Goal: Task Accomplishment & Management: Complete application form

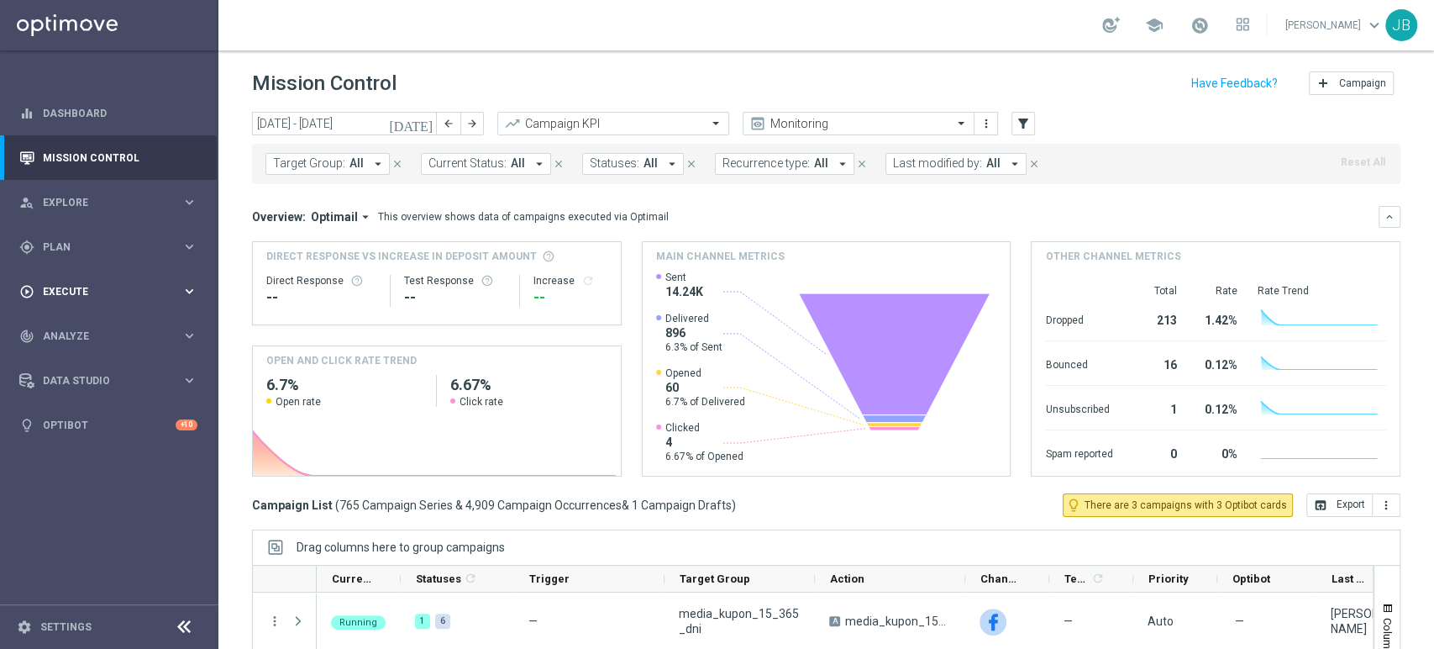
click at [97, 279] on div "play_circle_outline Execute keyboard_arrow_right" at bounding box center [108, 291] width 217 height 45
click at [97, 323] on link "Campaign Builder" at bounding box center [109, 325] width 131 height 13
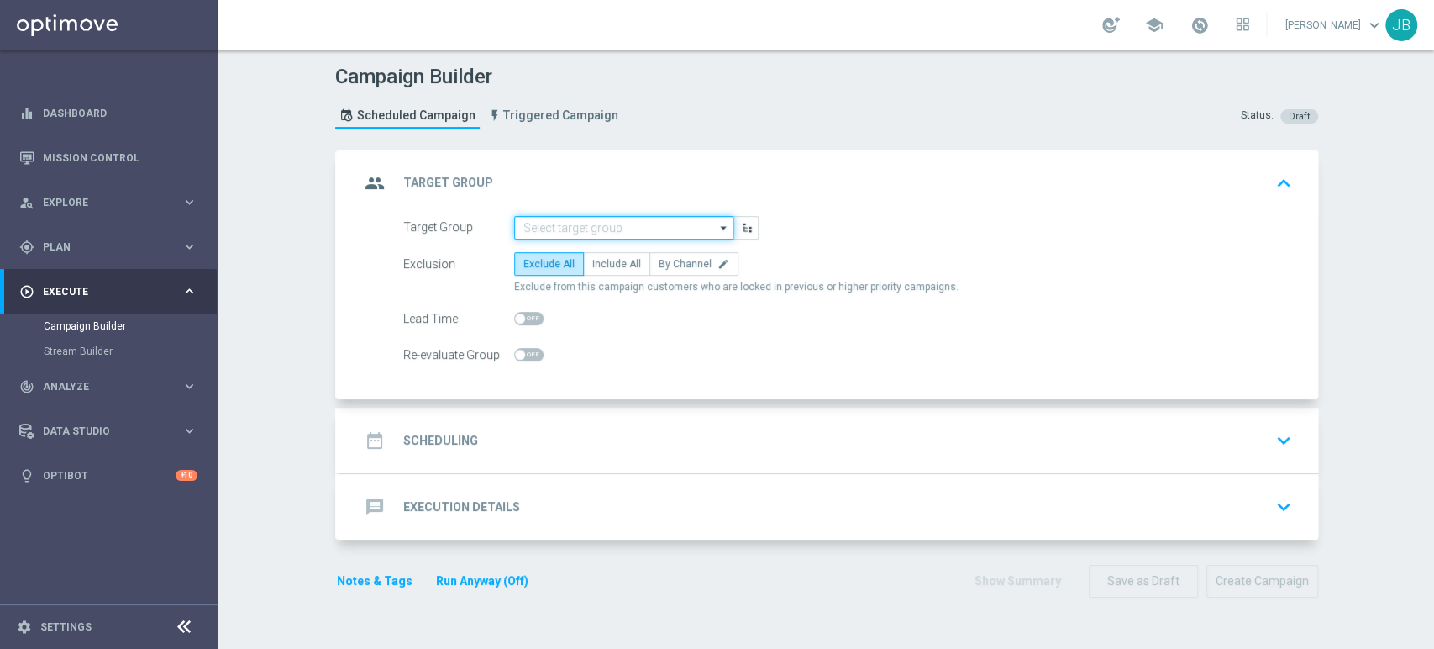
click at [547, 220] on input at bounding box center [623, 228] width 219 height 24
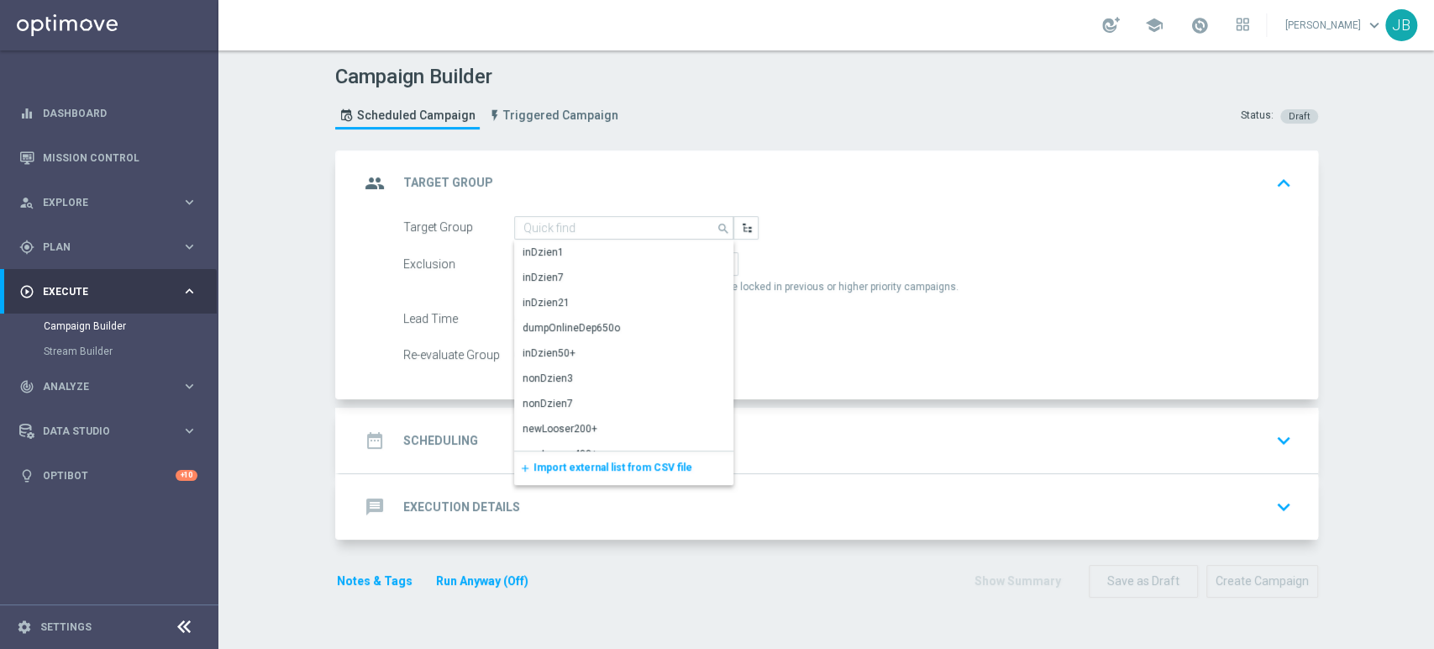
click at [534, 461] on span "Import external list from CSV file" at bounding box center [613, 467] width 159 height 12
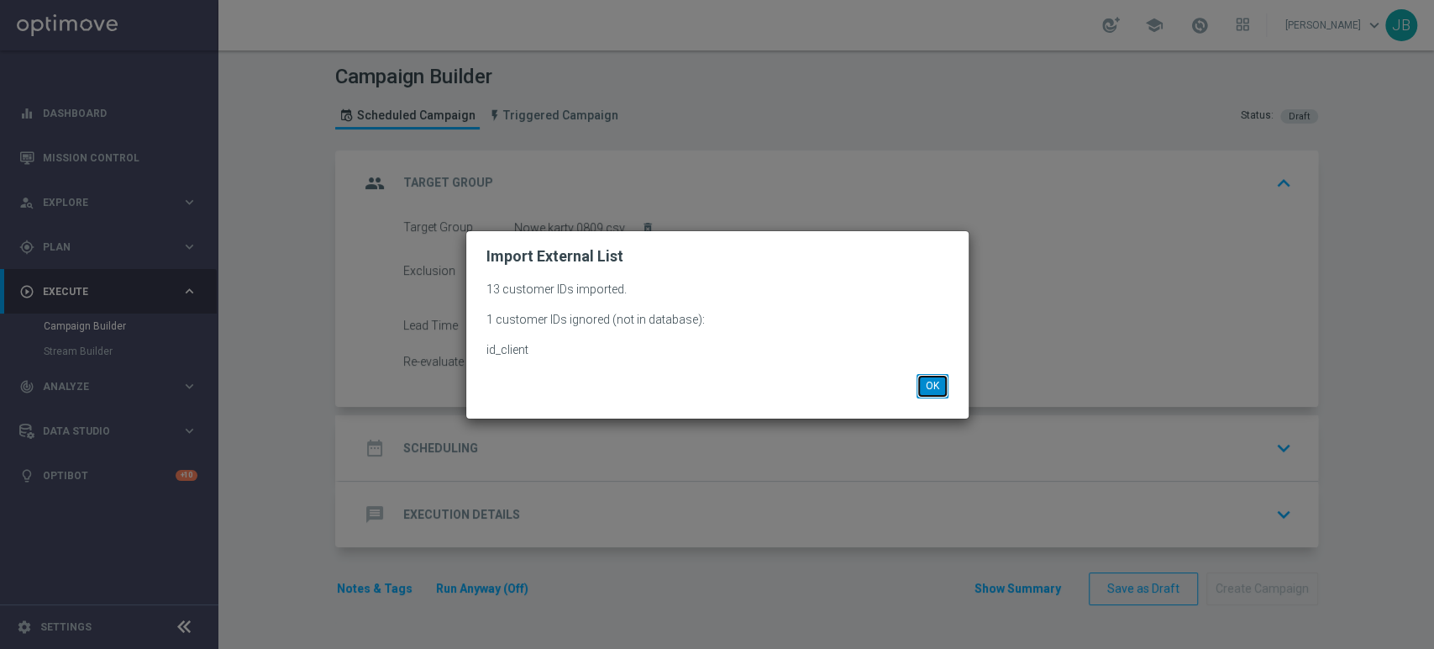
click at [941, 388] on button "OK" at bounding box center [933, 386] width 32 height 24
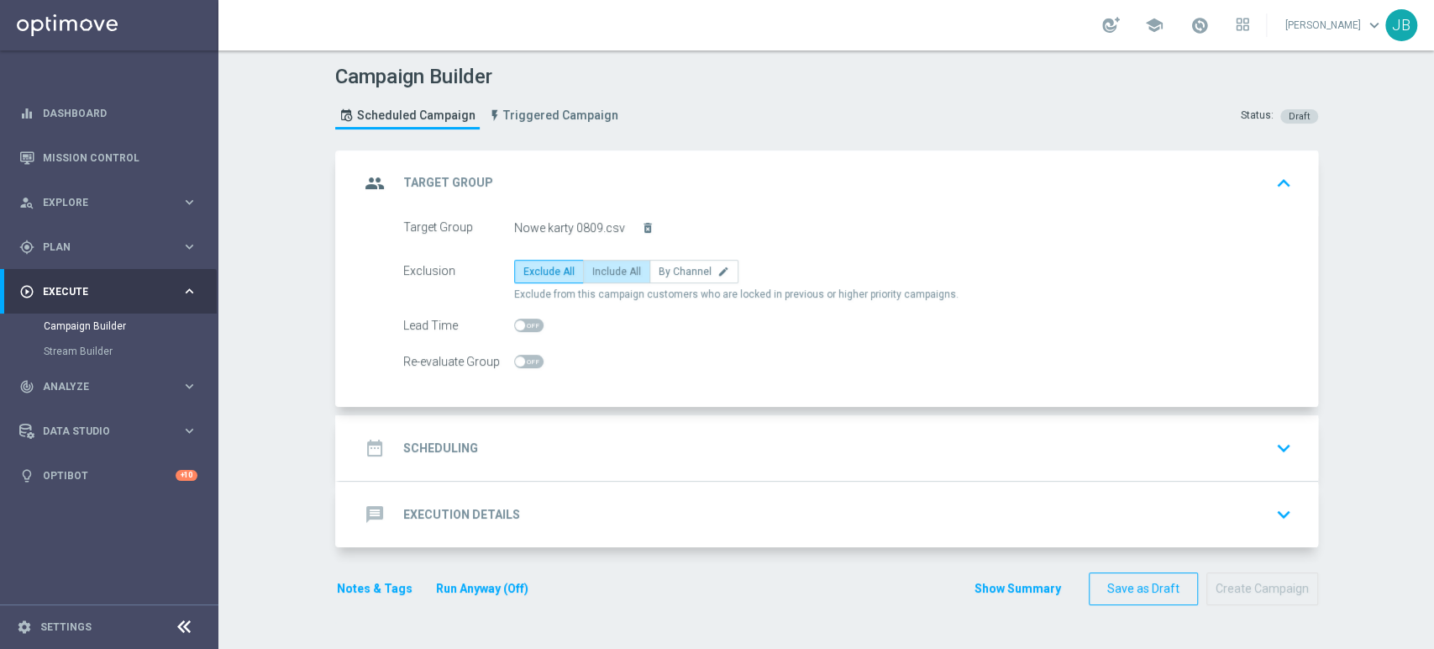
click at [592, 274] on span "Include All" at bounding box center [616, 272] width 49 height 12
click at [592, 274] on input "Include All" at bounding box center [597, 274] width 11 height 11
radio input "true"
click at [528, 452] on div "date_range Scheduling keyboard_arrow_down" at bounding box center [829, 448] width 939 height 32
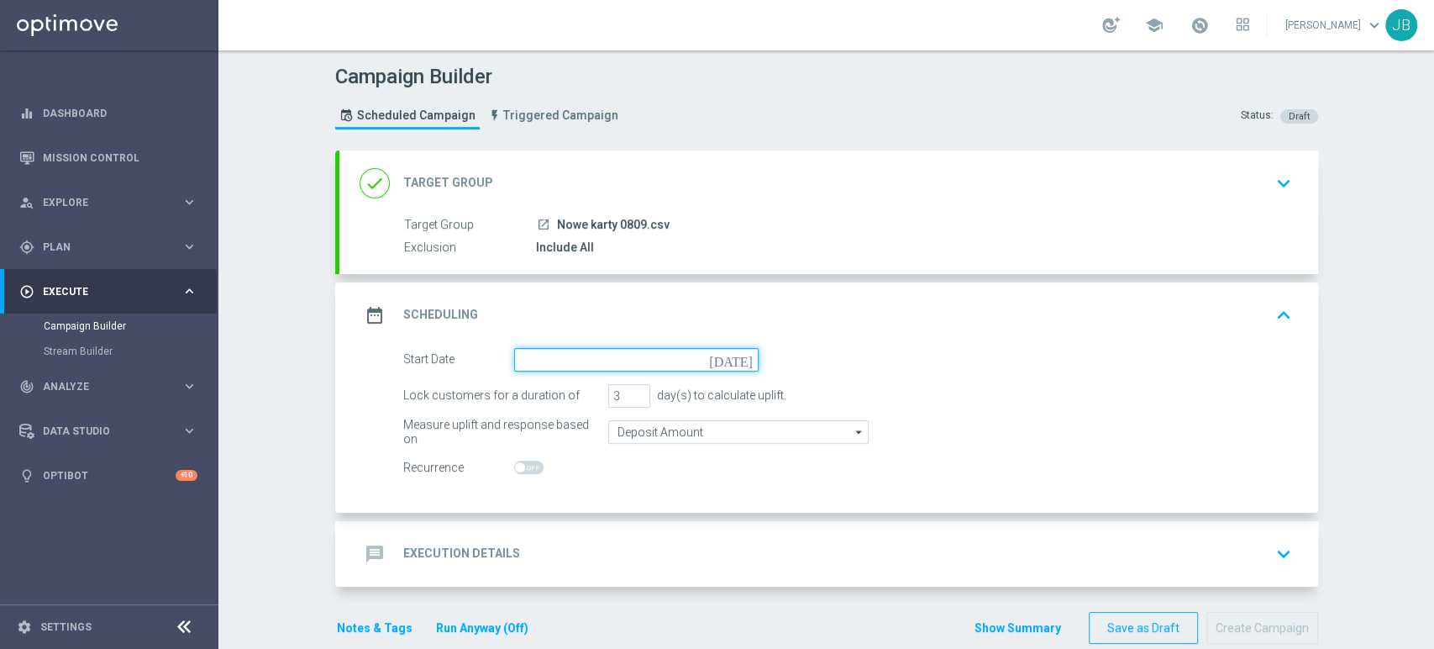
click at [549, 364] on input at bounding box center [636, 360] width 245 height 24
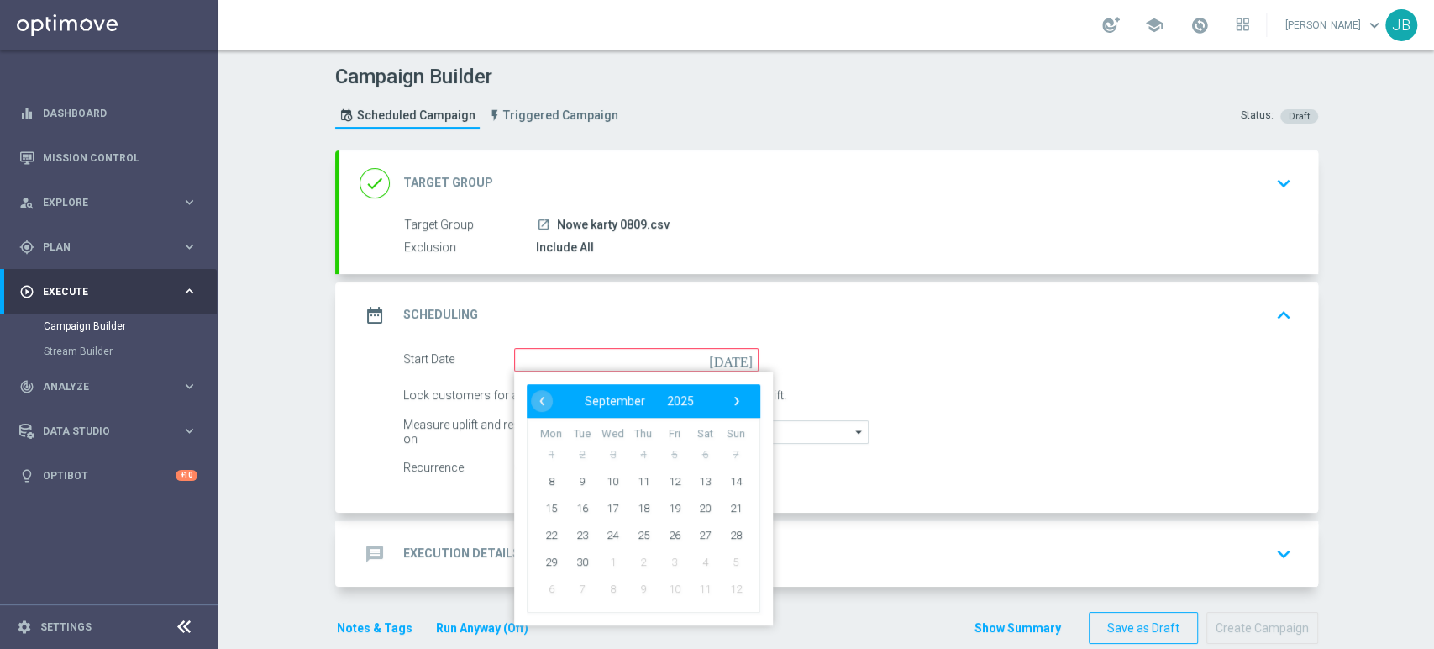
click at [558, 476] on td "8" at bounding box center [551, 480] width 31 height 27
click at [555, 476] on span "8" at bounding box center [551, 480] width 27 height 27
type input "[DATE]"
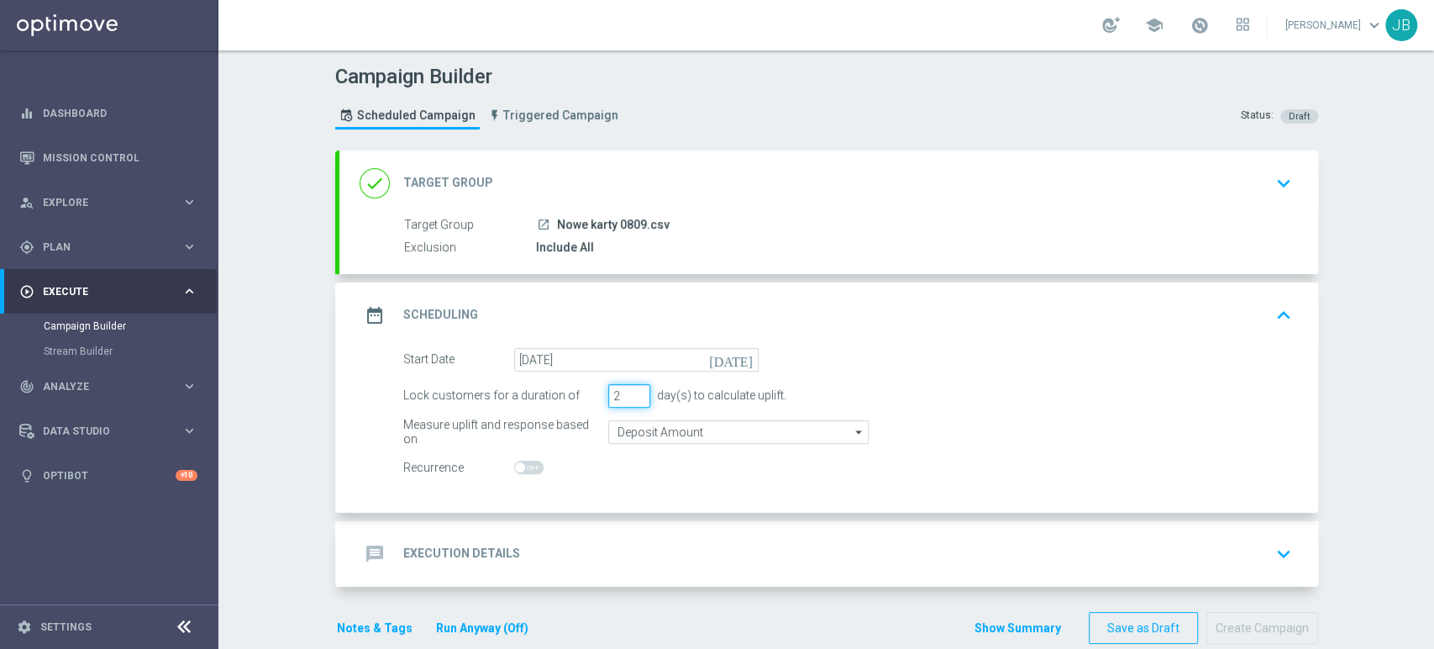
click at [626, 397] on input "2" at bounding box center [629, 396] width 42 height 24
type input "1"
click at [626, 397] on input "1" at bounding box center [629, 396] width 42 height 24
click at [603, 521] on div "message Execution Details keyboard_arrow_down" at bounding box center [828, 554] width 979 height 66
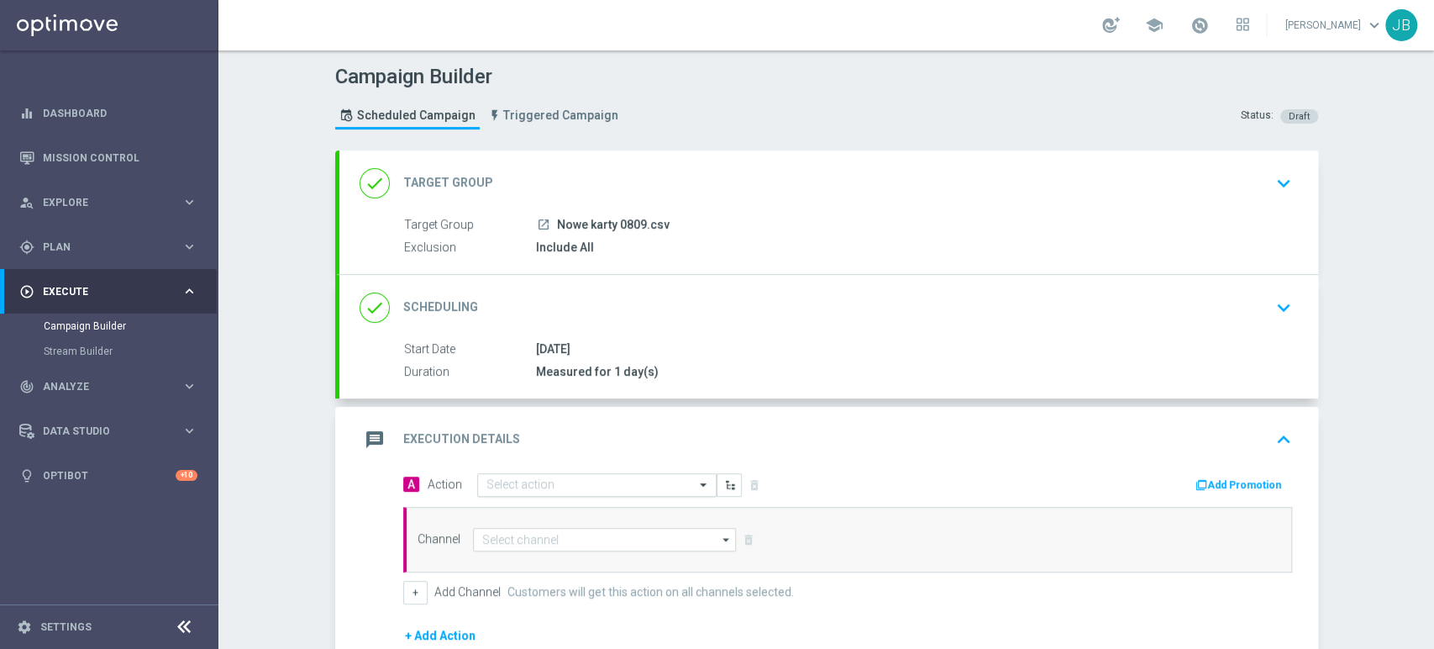
click at [507, 486] on input "text" at bounding box center [579, 485] width 187 height 14
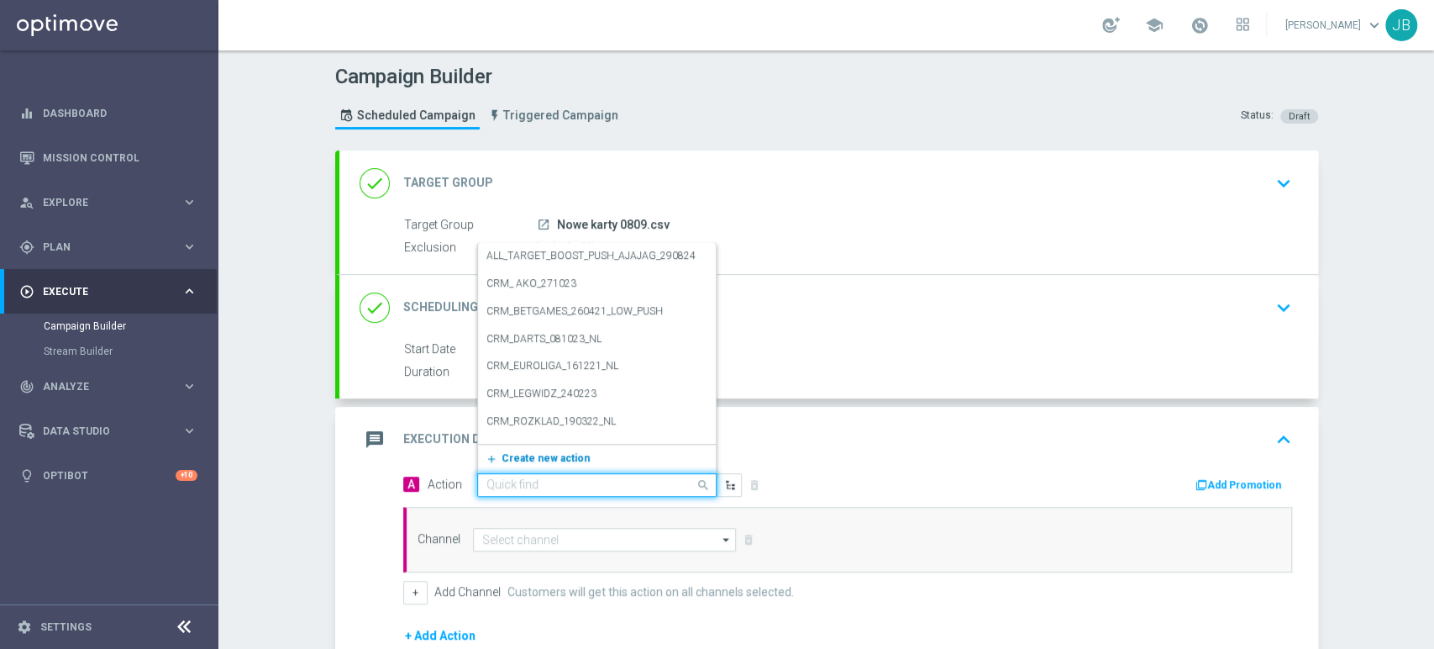
click at [508, 465] on button "add_new Create new action" at bounding box center [594, 458] width 232 height 19
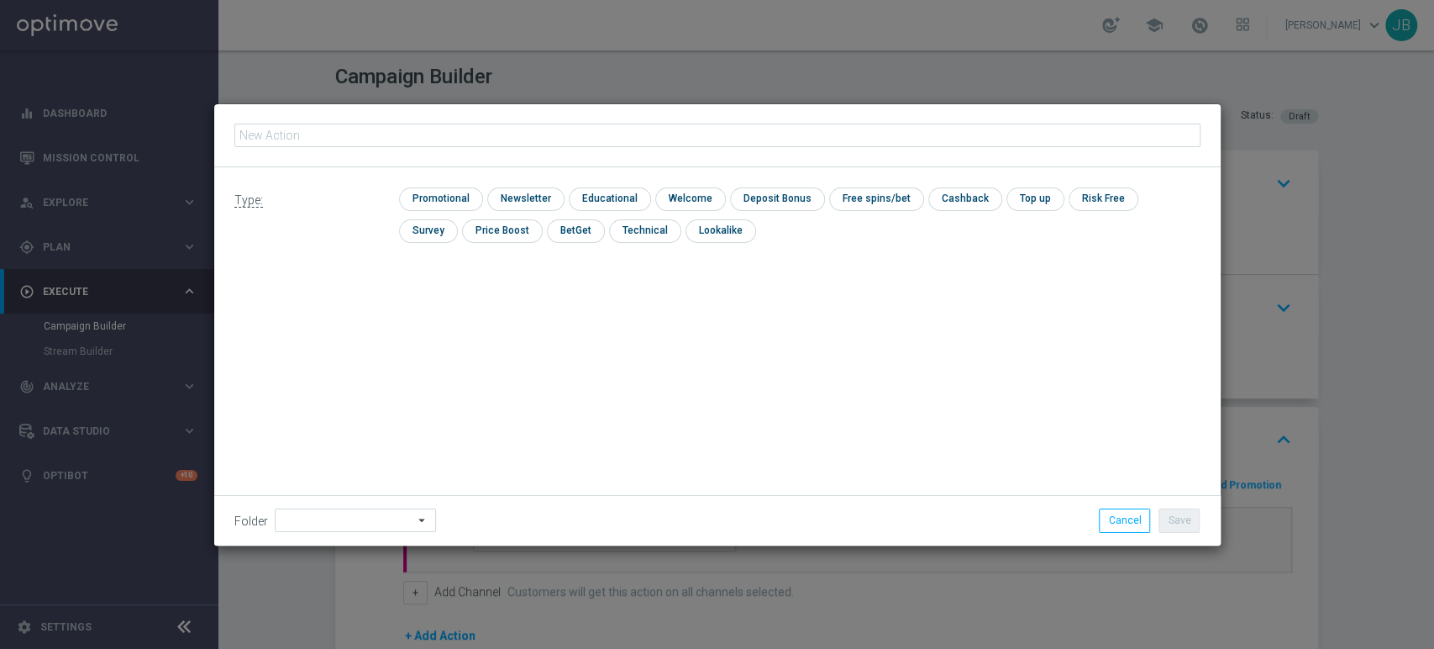
click at [427, 146] on fieldset at bounding box center [717, 135] width 966 height 29
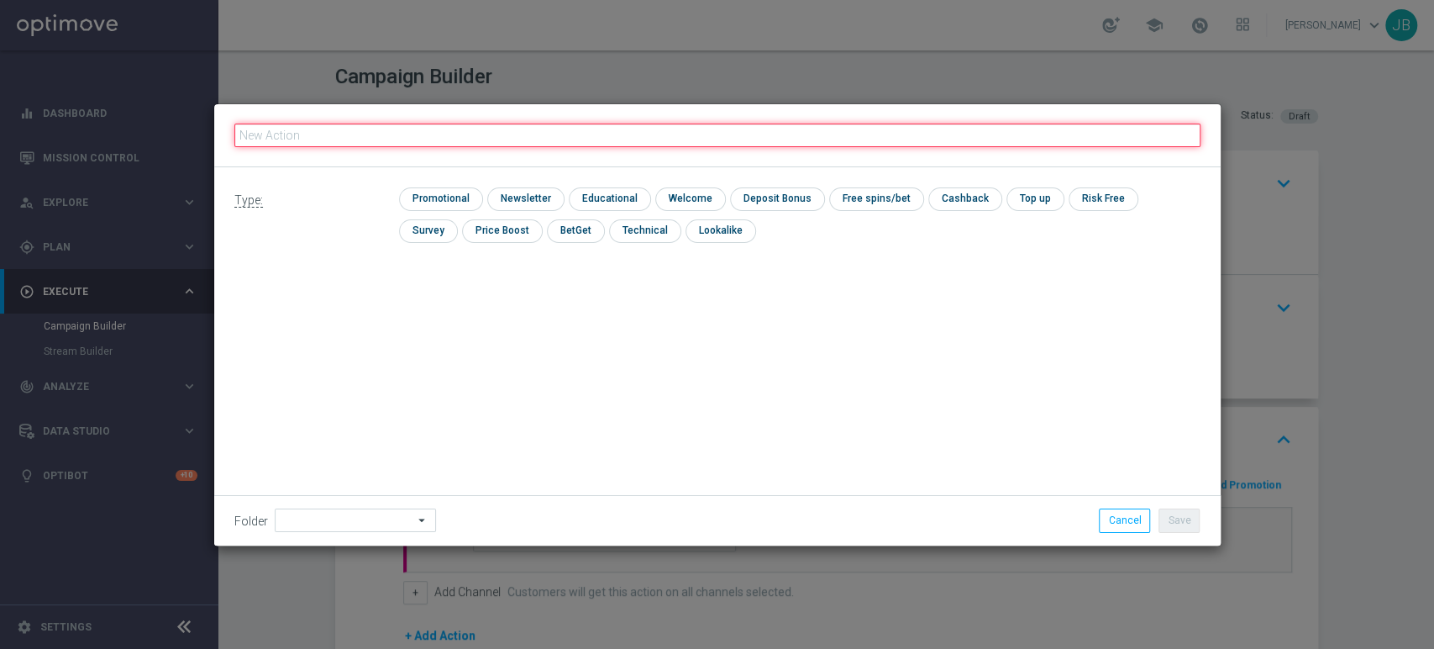
click at [421, 129] on input "text" at bounding box center [717, 136] width 966 height 24
paste input "(LPZ - SMS) nowy klient powitanie_24012024"
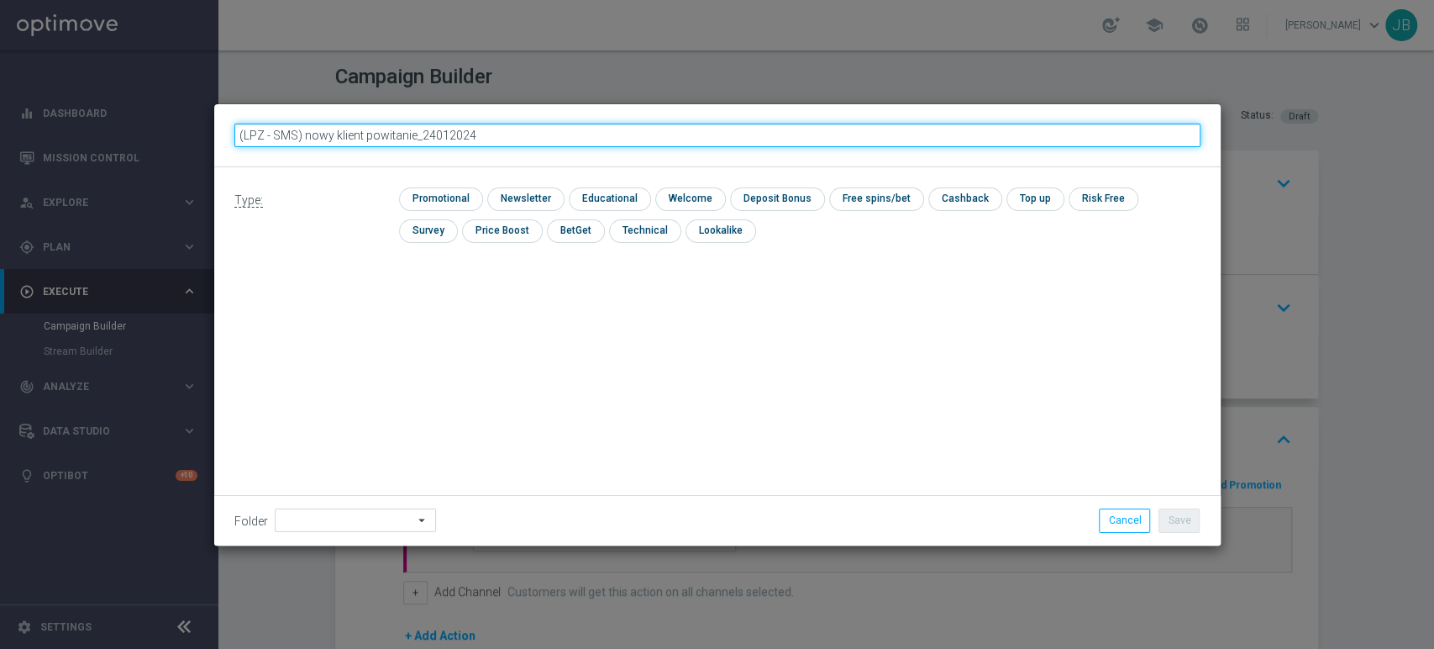
click at [421, 129] on input "(LPZ - SMS) nowy klient powitanie_24012024" at bounding box center [717, 136] width 966 height 24
type input "(LPZ - SMS) nowy klient powitanie_08092025"
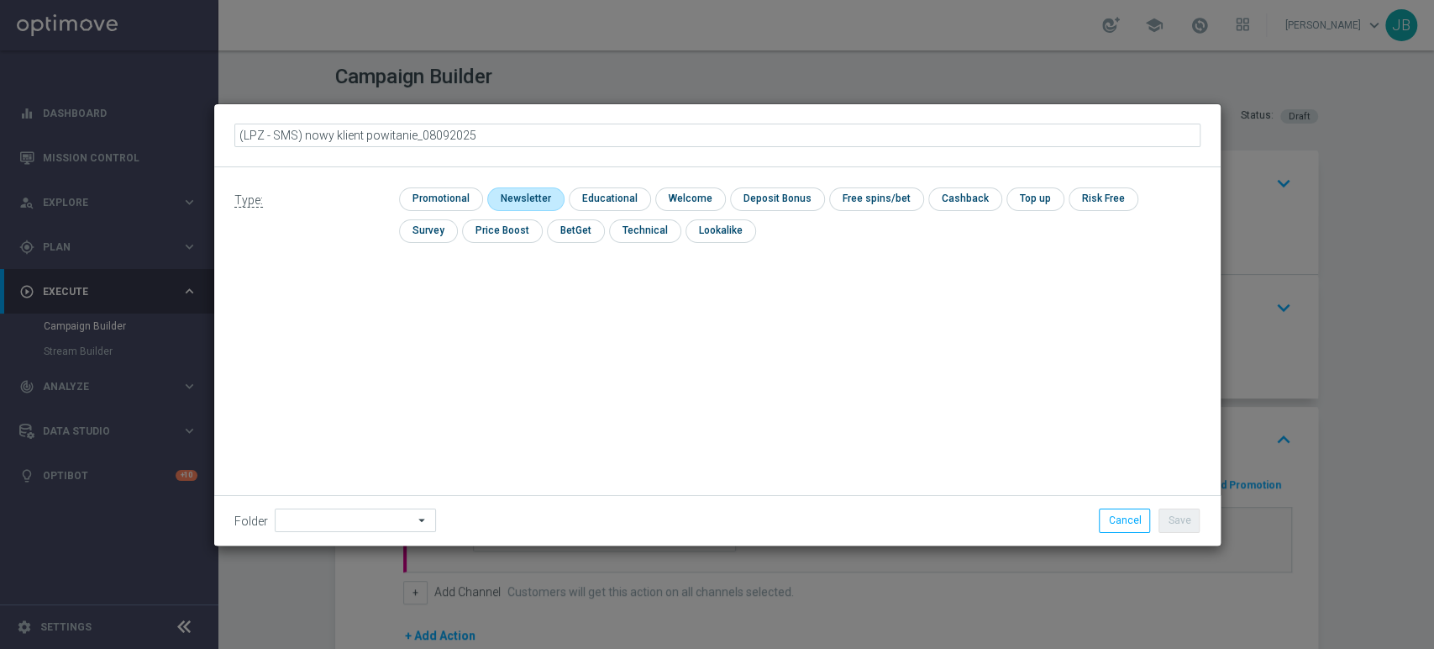
click at [514, 200] on input "checkbox" at bounding box center [523, 198] width 73 height 23
checkbox input "true"
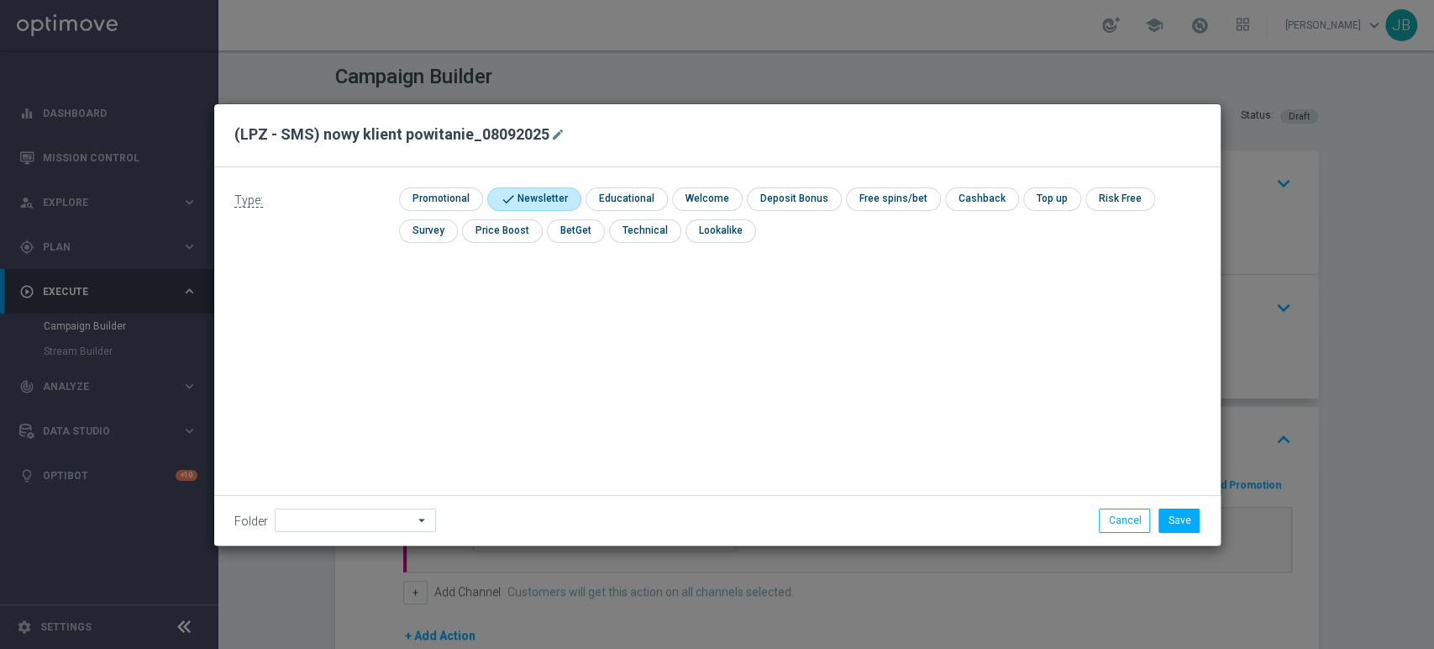
click at [312, 538] on div "Folder arrow_drop_down Drag here to set row groups Drag here to set column labe…" at bounding box center [717, 520] width 1007 height 50
click at [312, 533] on div "Folder arrow_drop_down Drag here to set row groups Drag here to set column labe…" at bounding box center [717, 520] width 1007 height 50
click at [313, 530] on input at bounding box center [355, 520] width 161 height 24
click at [331, 365] on div "Generosity Level Adjustment [PERSON_NAME]" at bounding box center [358, 402] width 166 height 211
click at [343, 335] on div "Generosity Level Adjustment" at bounding box center [353, 317] width 156 height 40
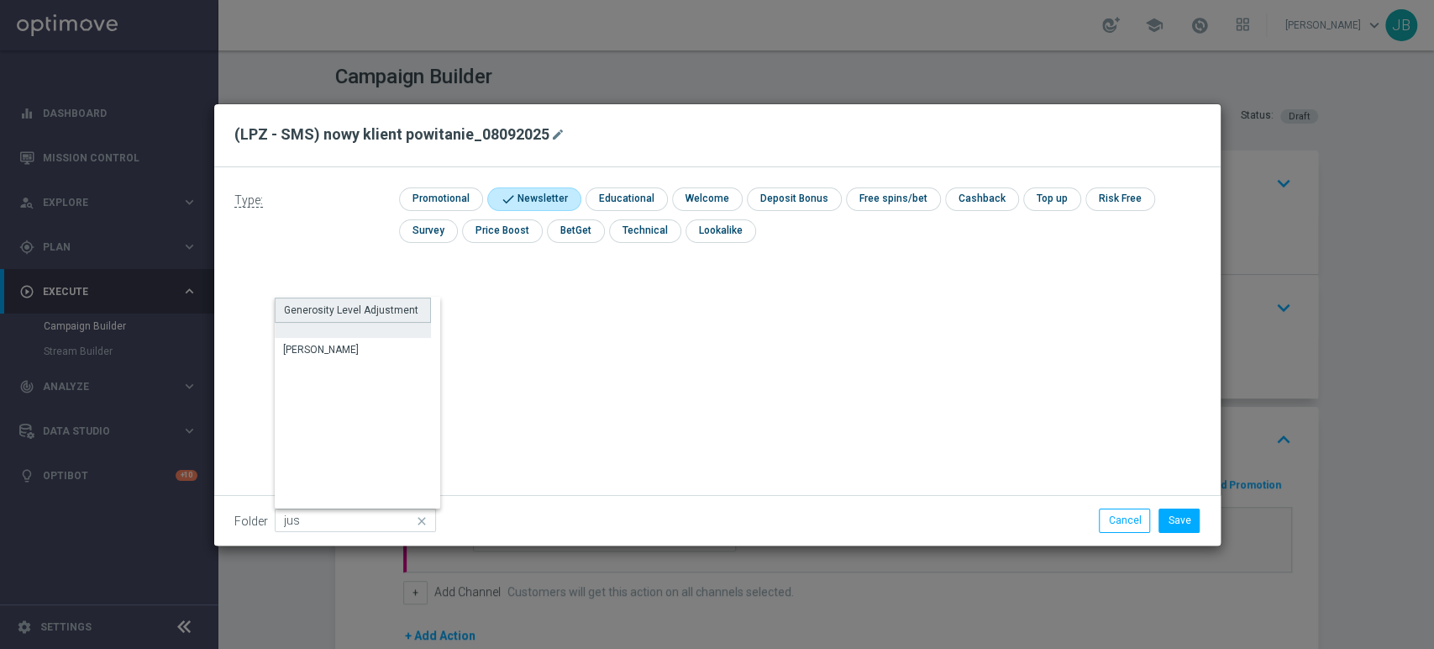
click at [329, 360] on div "[PERSON_NAME]" at bounding box center [353, 350] width 156 height 24
type input "[PERSON_NAME]"
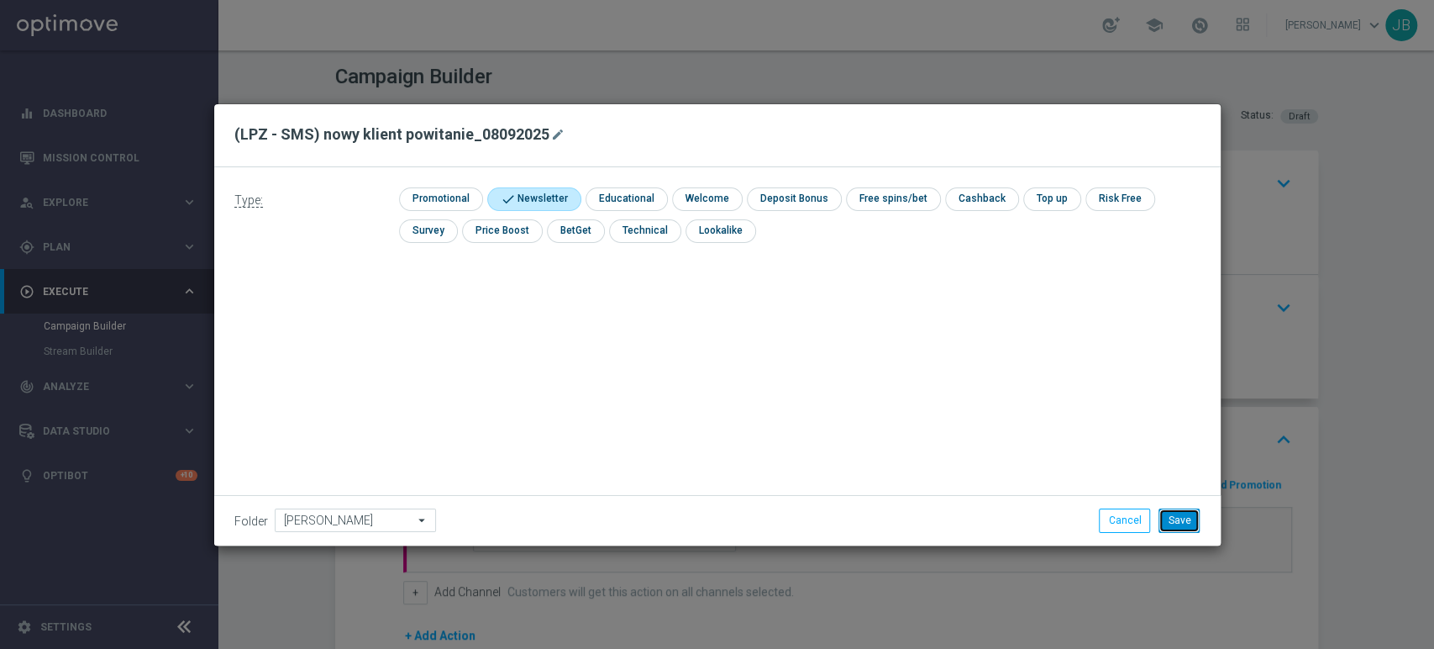
click at [1178, 514] on button "Save" at bounding box center [1179, 520] width 41 height 24
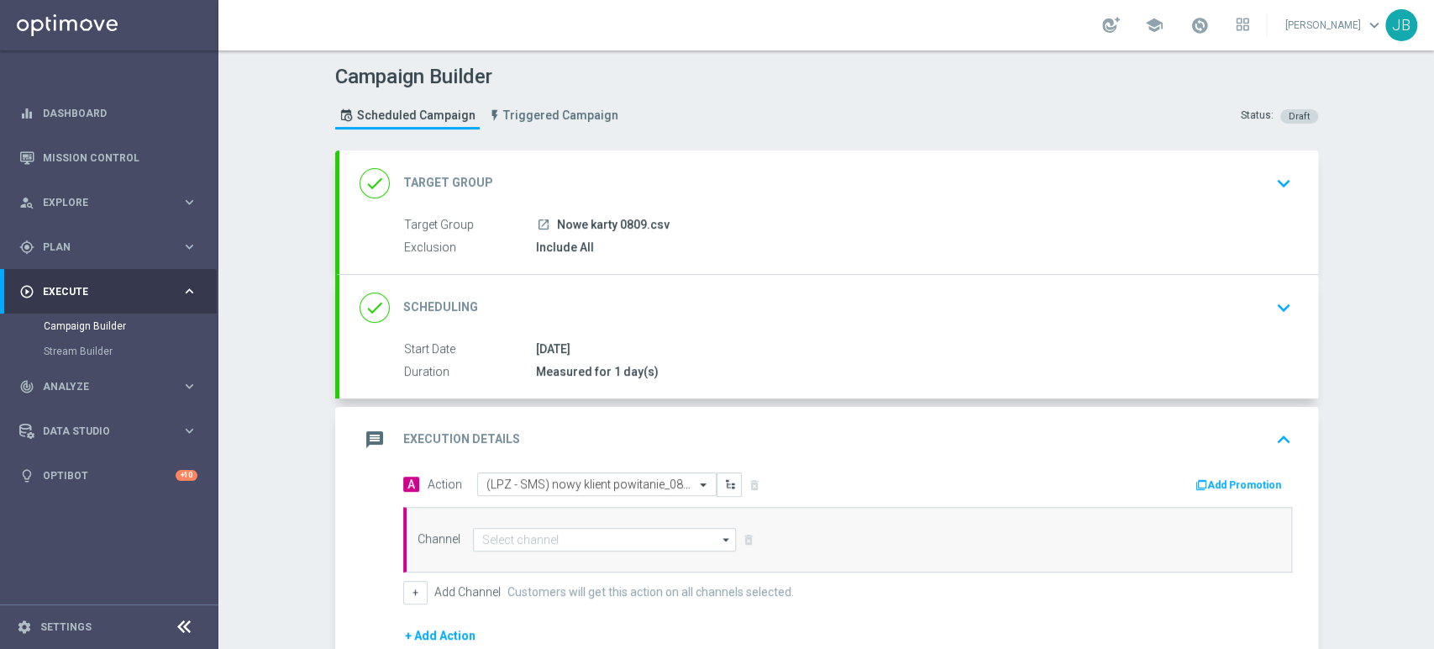
click at [471, 555] on div "Channel arrow_drop_down Drag here to set row groups Drag here to set column lab…" at bounding box center [847, 540] width 889 height 66
click at [486, 536] on input at bounding box center [605, 540] width 264 height 24
click at [491, 556] on div "SMS" at bounding box center [491, 563] width 20 height 15
type input "SMS"
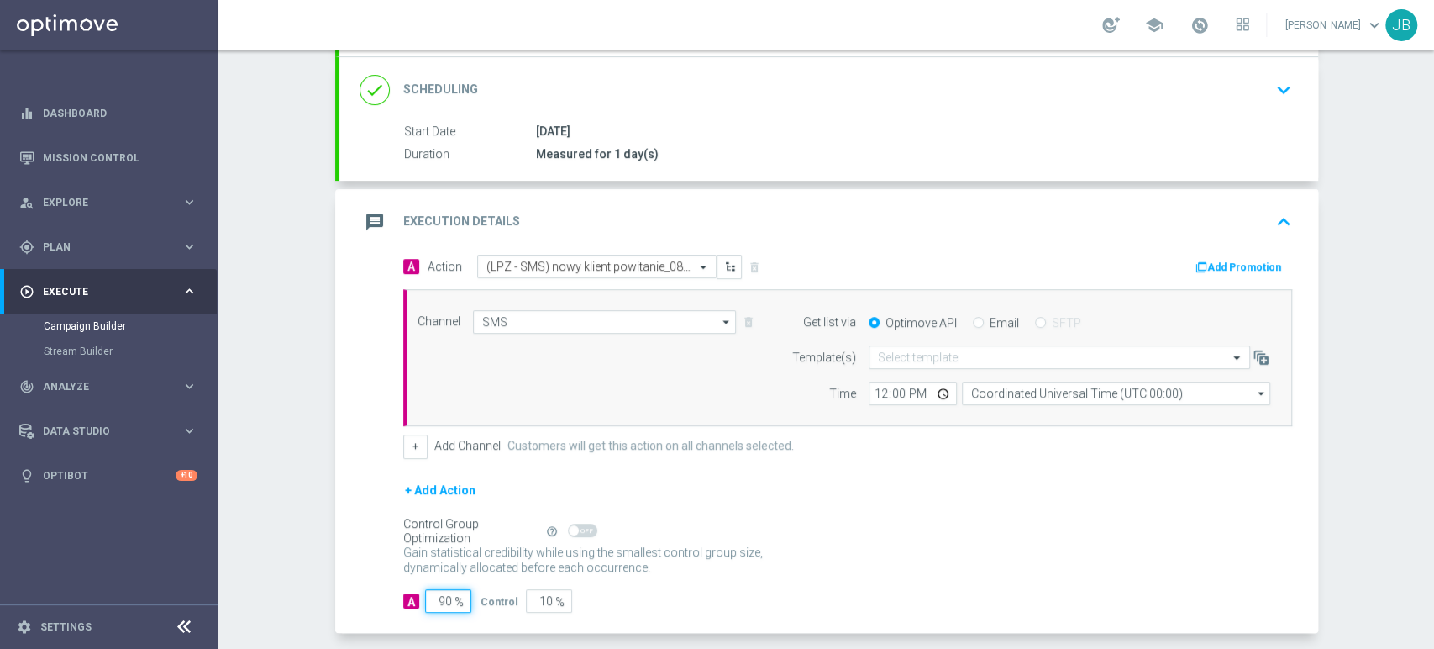
click at [435, 602] on input "90" at bounding box center [448, 601] width 46 height 24
type input "0"
type input "100"
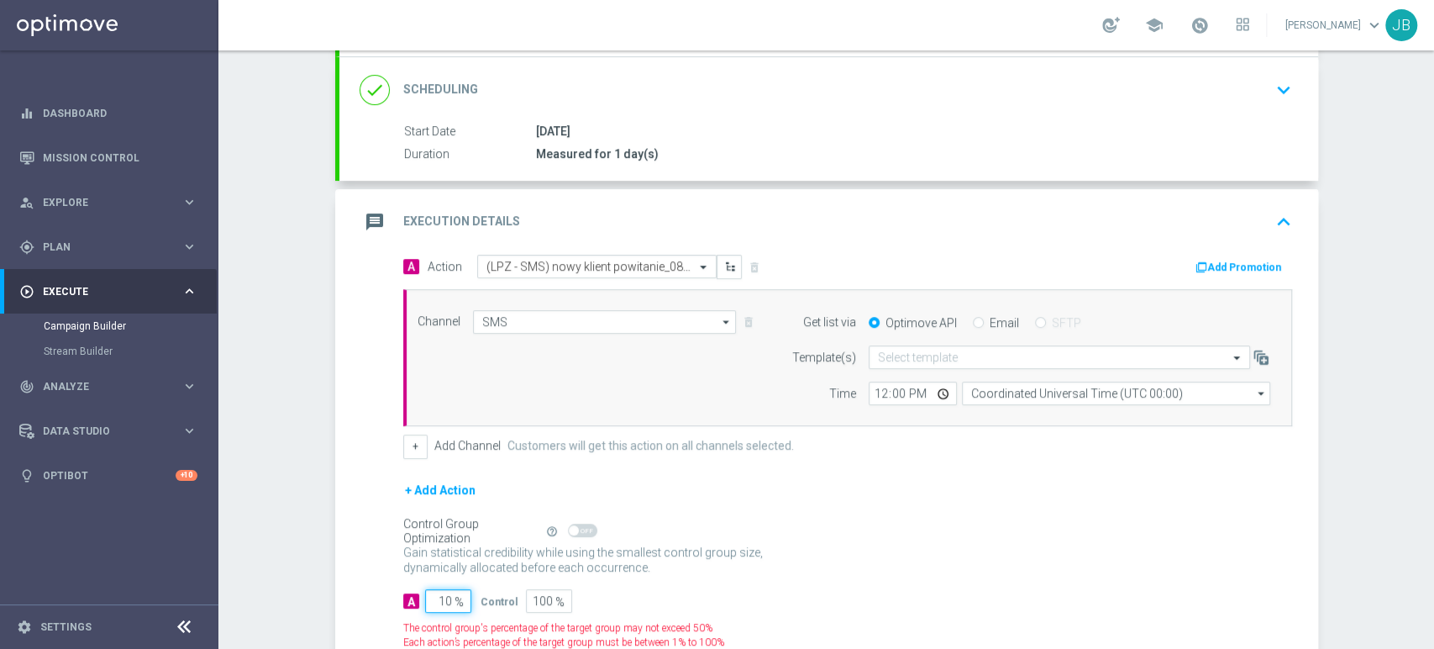
type input "100"
type input "0"
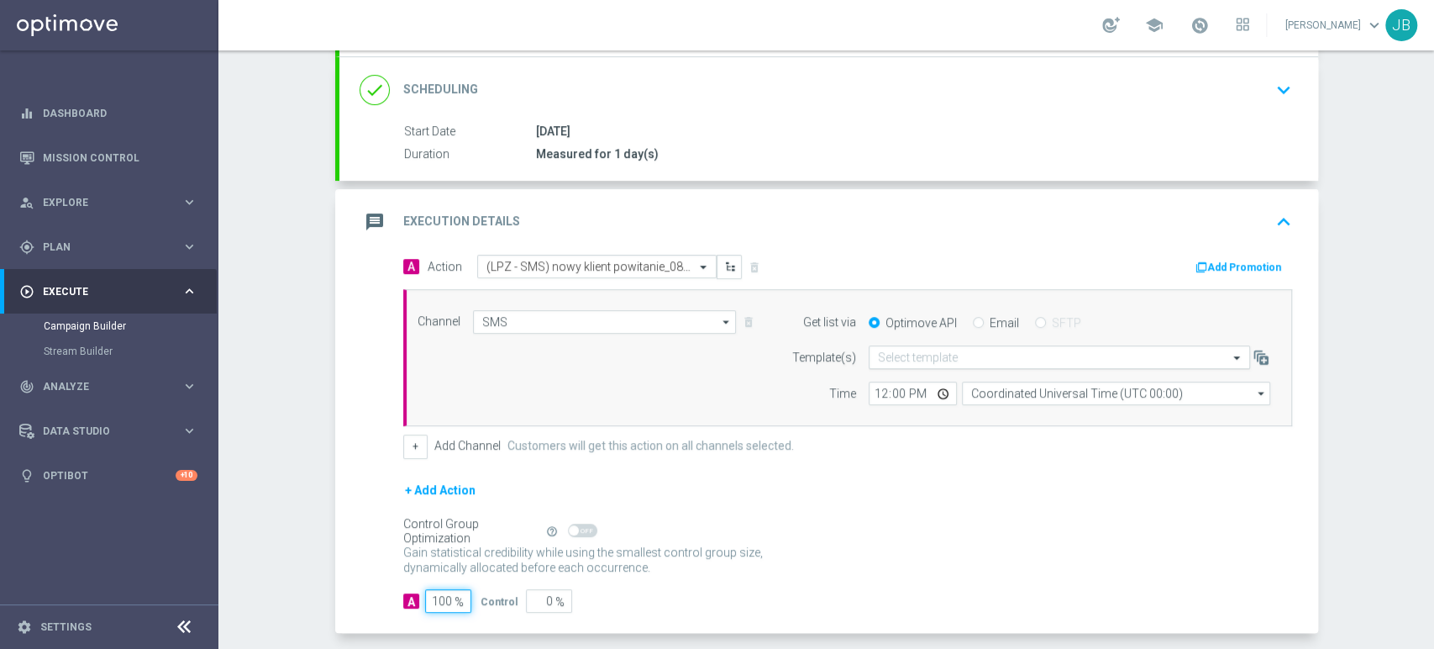
type input "100"
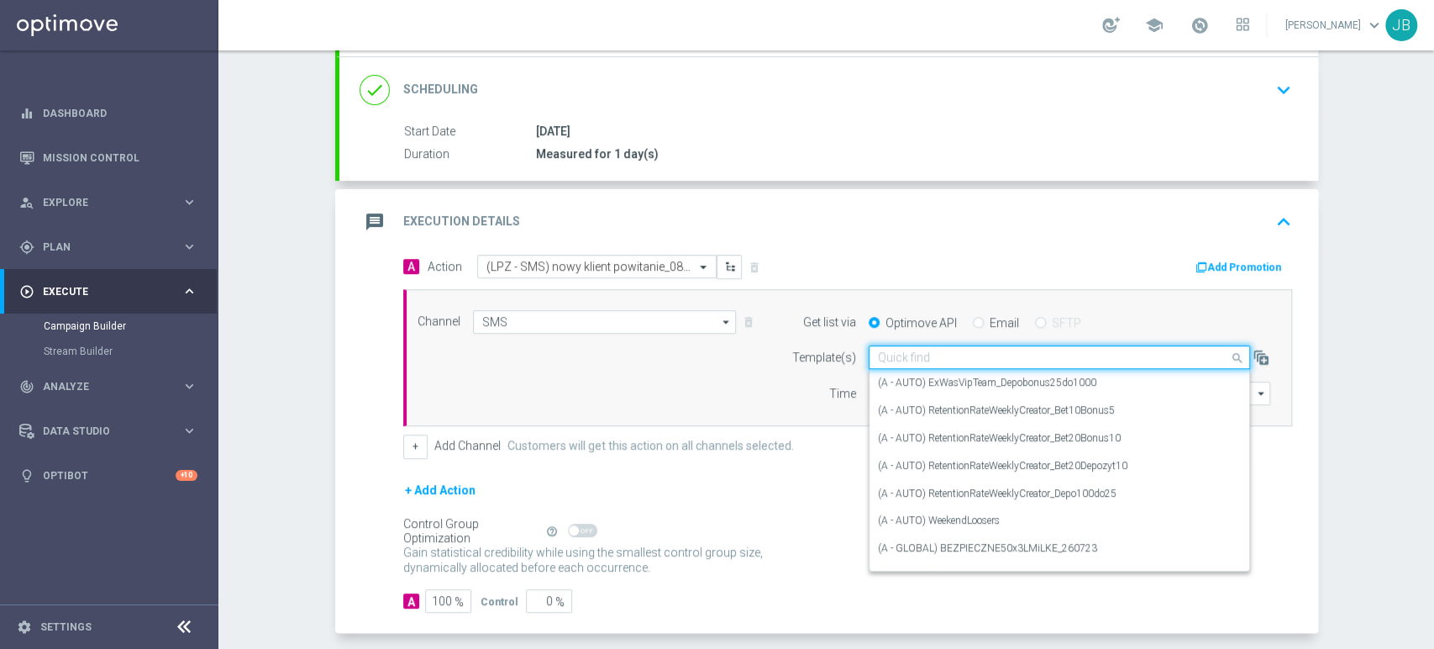
click at [931, 355] on input "text" at bounding box center [1042, 357] width 329 height 14
paste input "(LPZ - SMS) nowy klient powitanie_24012024"
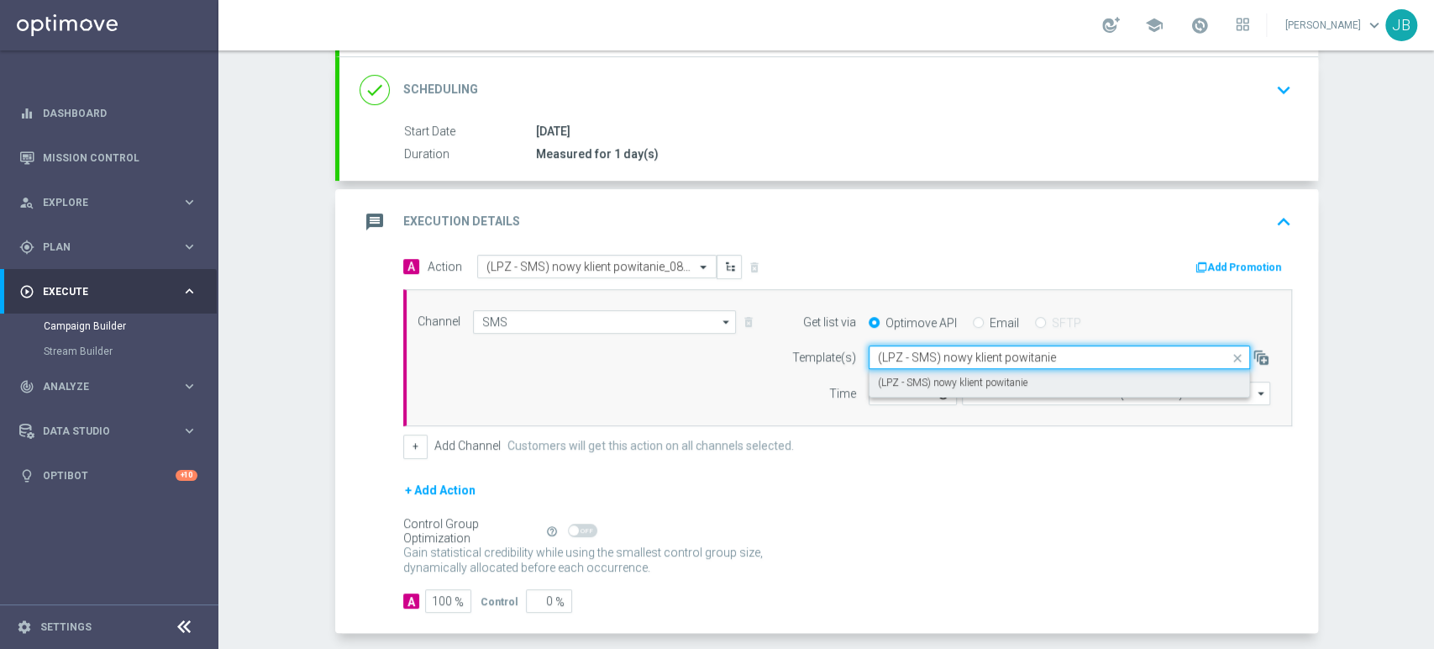
click at [910, 382] on label "(LPZ - SMS) nowy klient powitanie" at bounding box center [953, 383] width 150 height 14
type input "(LPZ - SMS) nowy klient powitanie"
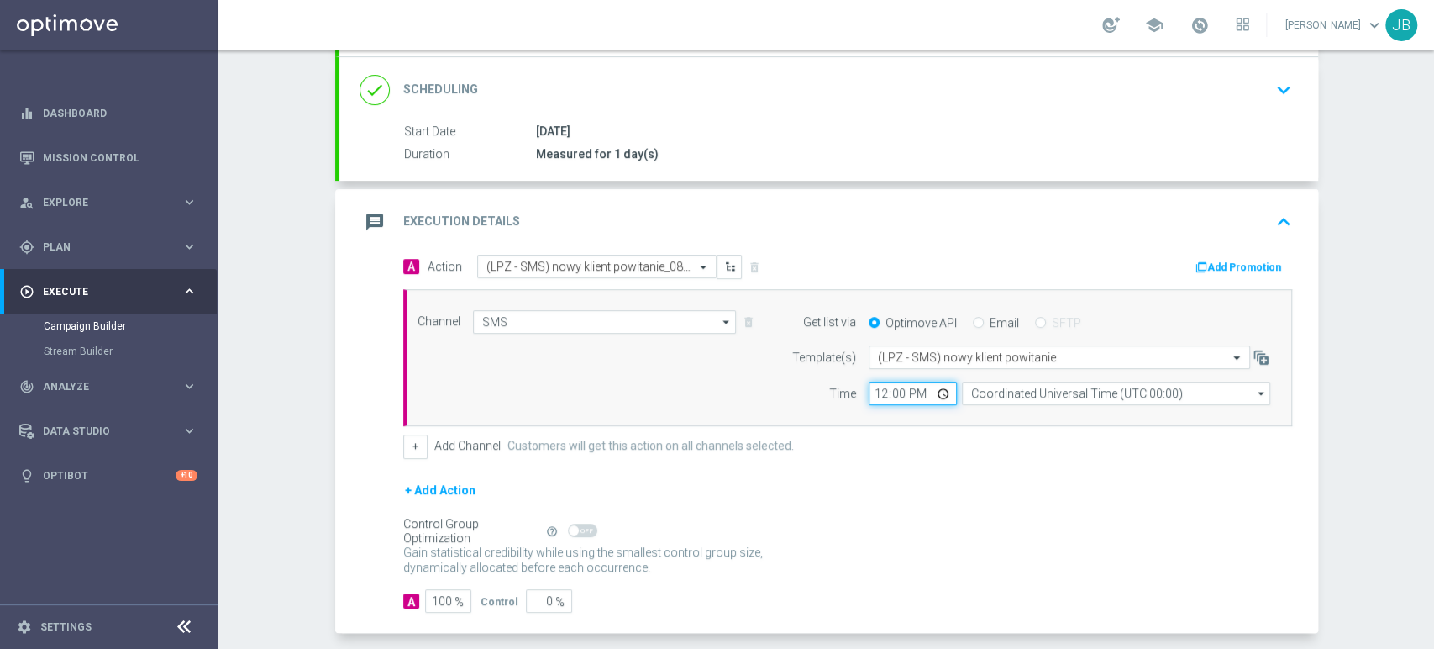
click at [870, 391] on input "12:00" at bounding box center [913, 393] width 88 height 24
type input "10:11"
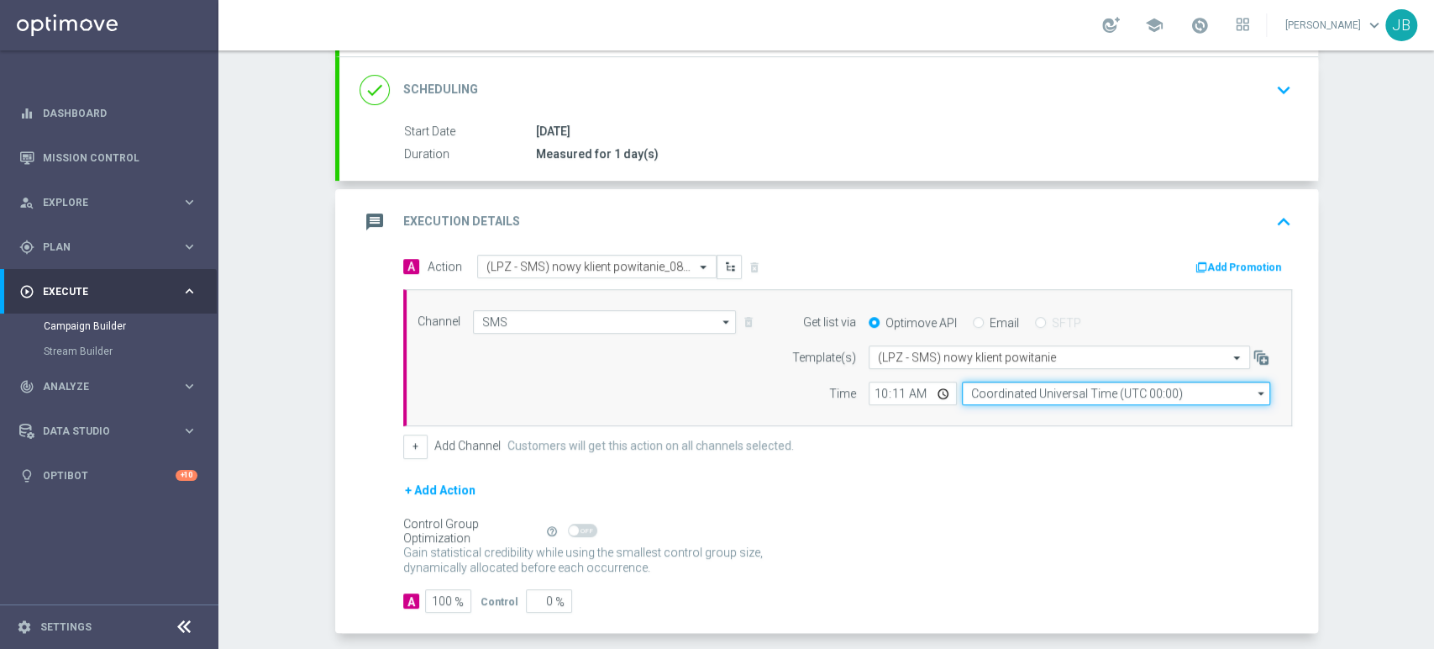
click at [1012, 392] on input "Coordinated Universal Time (UTC 00:00)" at bounding box center [1116, 393] width 308 height 24
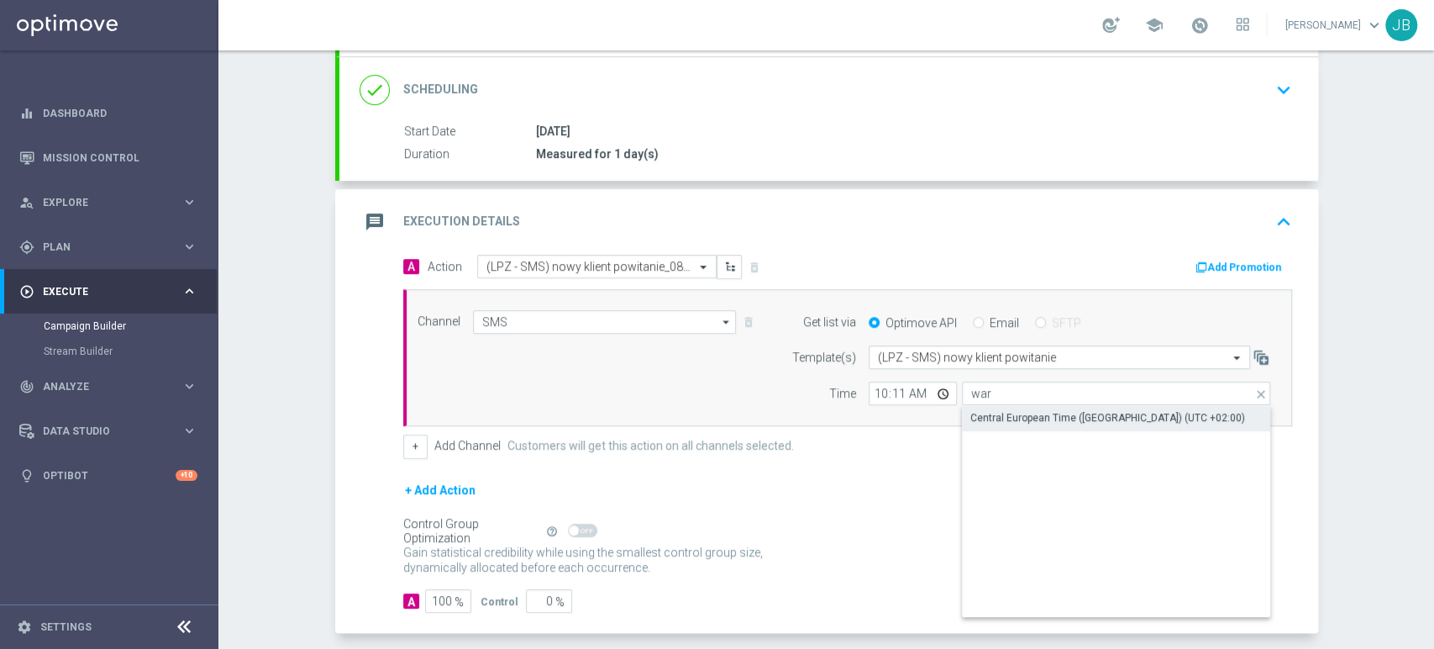
click at [1021, 418] on div "Central European Time ([GEOGRAPHIC_DATA]) (UTC +02:00)" at bounding box center [1107, 417] width 275 height 15
type input "Central European Time ([GEOGRAPHIC_DATA]) (UTC +02:00)"
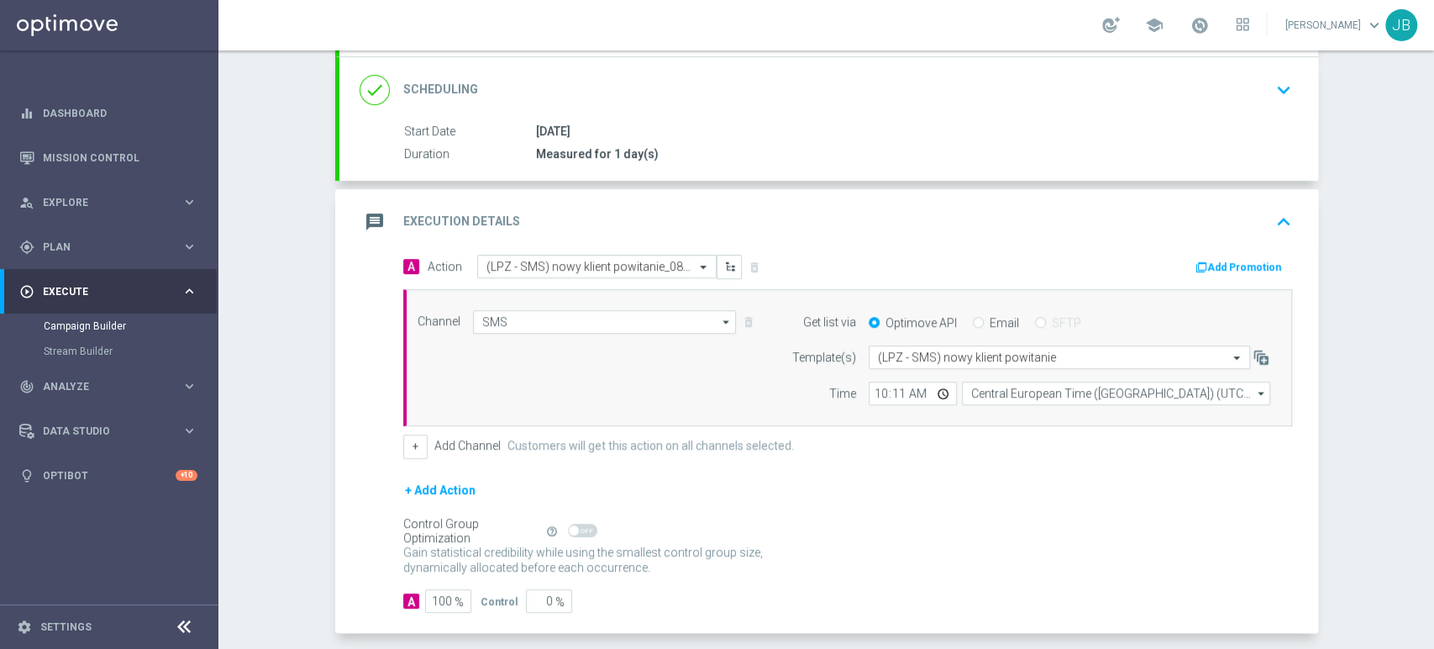
drag, startPoint x: 1433, startPoint y: 397, endPoint x: 1433, endPoint y: 496, distance: 98.3
click at [1433, 496] on div "Campaign Builder Scheduled Campaign Triggered Campaign Status: Draft done Targe…" at bounding box center [826, 349] width 1216 height 598
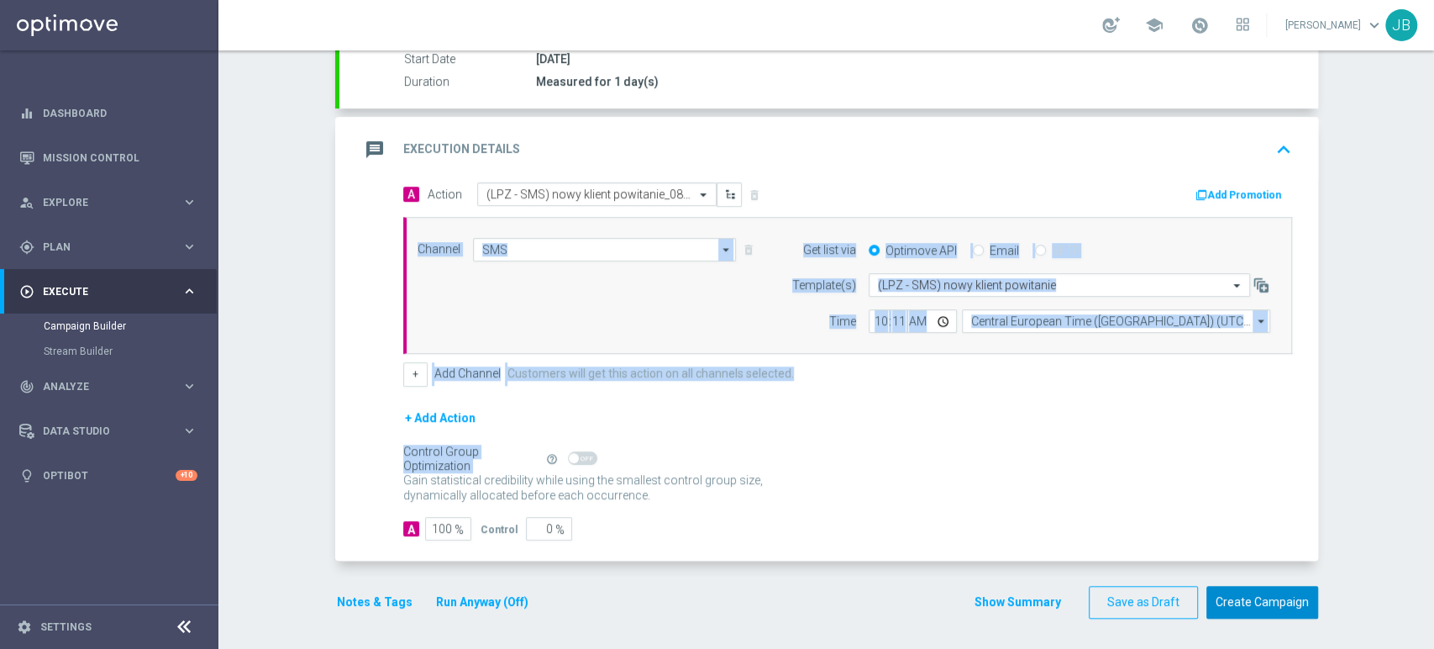
click at [1269, 613] on button "Create Campaign" at bounding box center [1263, 602] width 112 height 33
